Goal: Information Seeking & Learning: Learn about a topic

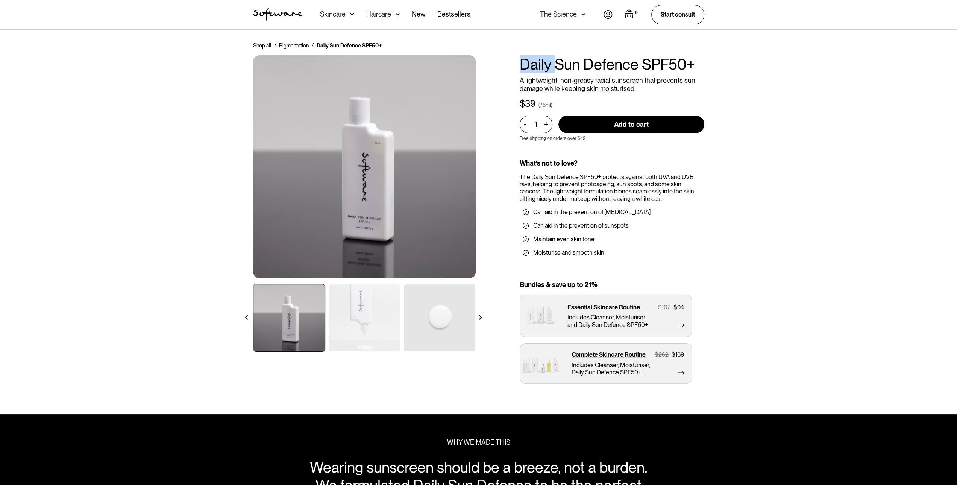
click at [544, 65] on h1 "Daily Sun Defence SPF50+" at bounding box center [612, 64] width 185 height 18
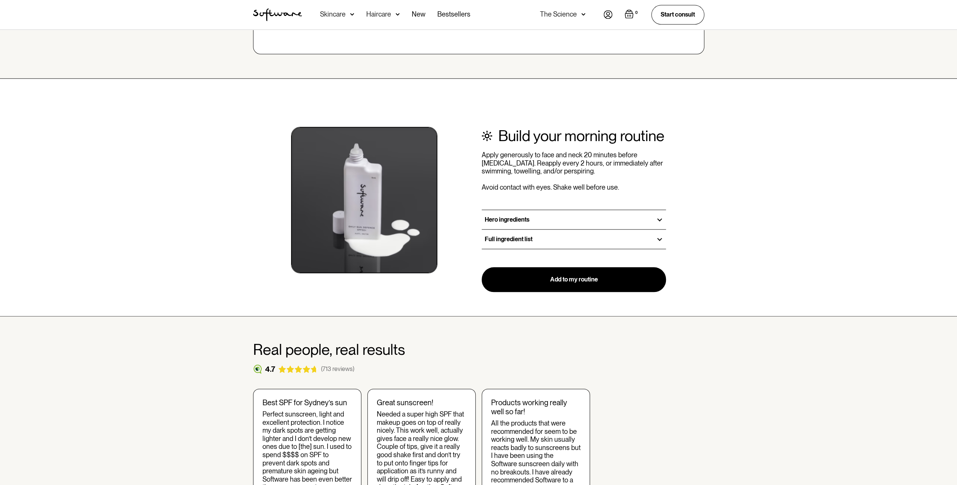
scroll to position [827, 0]
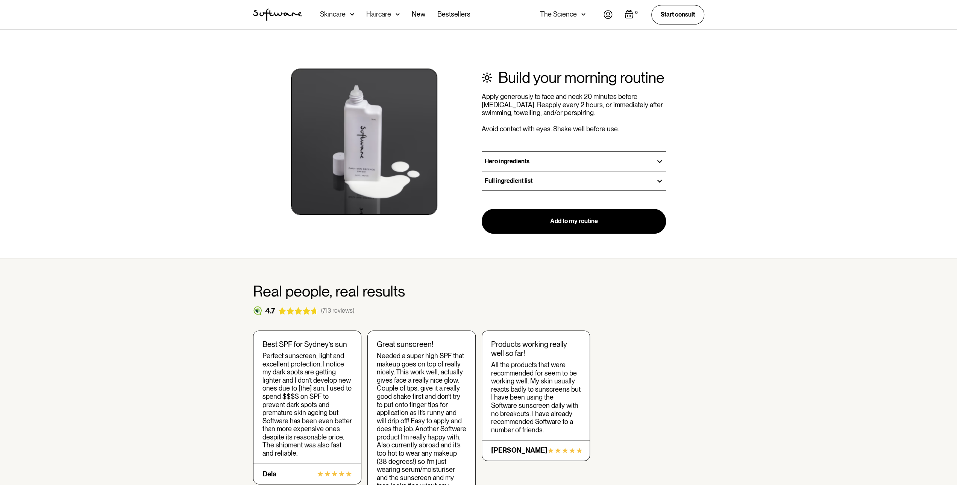
click at [511, 178] on h3 "Full ingredient list" at bounding box center [509, 180] width 48 height 7
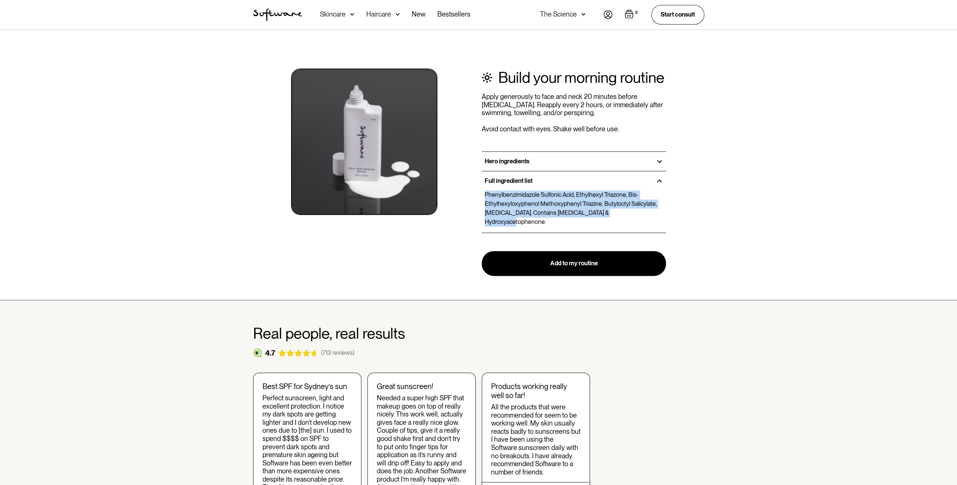
drag, startPoint x: 483, startPoint y: 194, endPoint x: 657, endPoint y: 210, distance: 174.9
click at [657, 210] on div "Phenylbenzimidazole Sulfonic Acid, Ethylhexyl Triazone, Bis-Ethylhexyloxyphenol…" at bounding box center [574, 208] width 185 height 36
copy p "Phenylbenzimidazole Sulfonic Acid, Ethylhexyl Triazone, Bis-Ethylhexyloxyphenol…"
